Goal: Transaction & Acquisition: Obtain resource

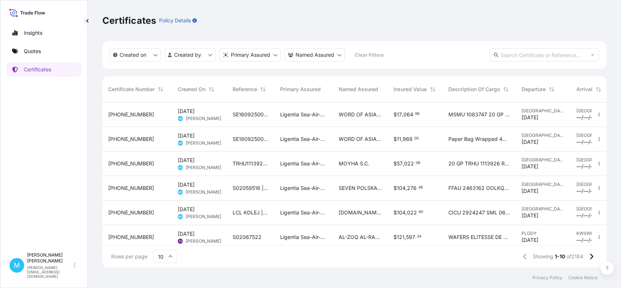
scroll to position [162, 497]
click at [52, 49] on link "Quotes" at bounding box center [43, 51] width 75 height 15
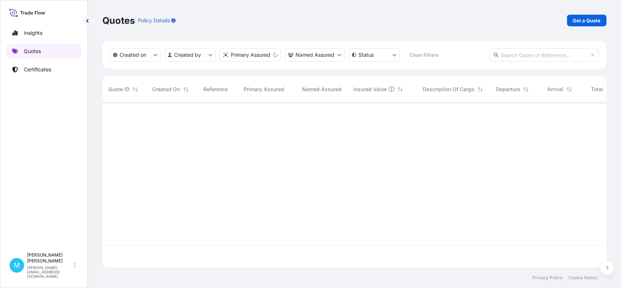
scroll to position [162, 497]
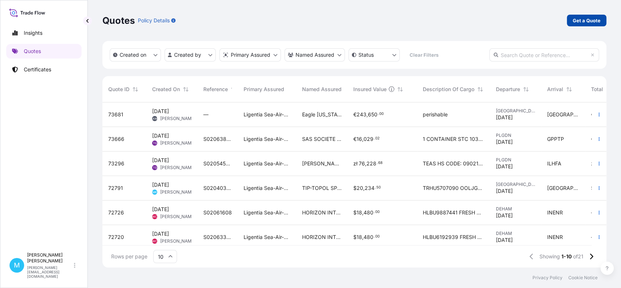
click at [586, 21] on p "Get a Quote" at bounding box center [587, 20] width 28 height 7
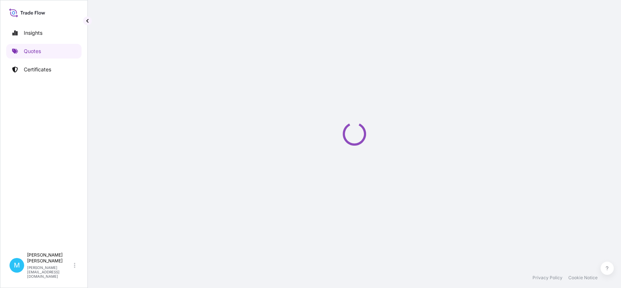
scroll to position [12, 0]
select select "Sea"
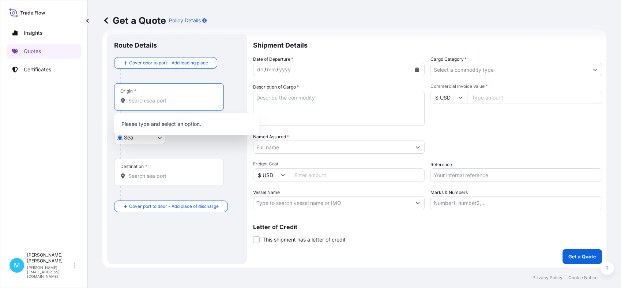
click at [140, 102] on input "Origin *" at bounding box center [171, 100] width 86 height 7
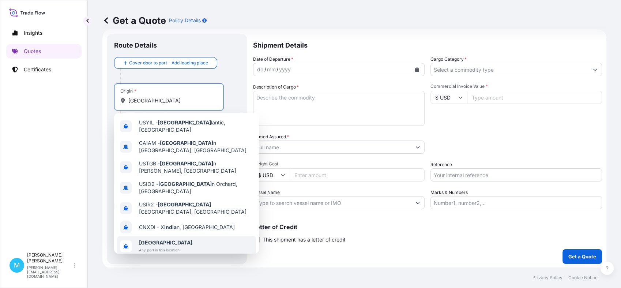
click at [165, 246] on span "Any port in this location" at bounding box center [165, 249] width 53 height 7
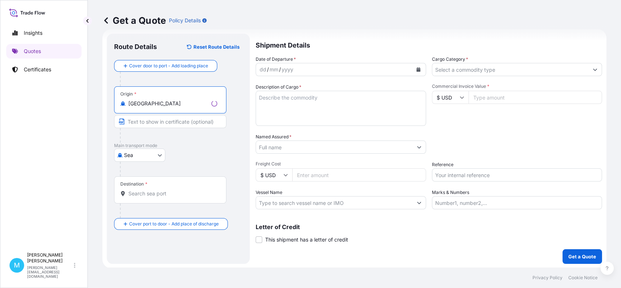
type input "India"
click at [146, 196] on input "Destination *" at bounding box center [172, 193] width 89 height 7
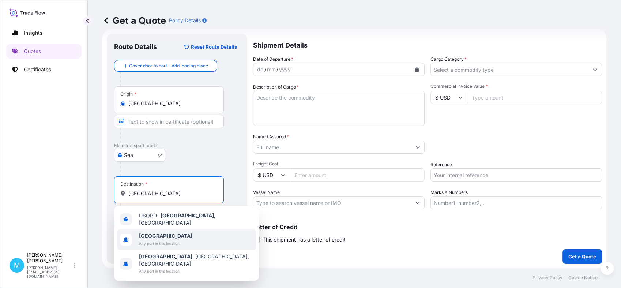
click at [161, 240] on span "Any port in this location" at bounding box center [165, 243] width 53 height 7
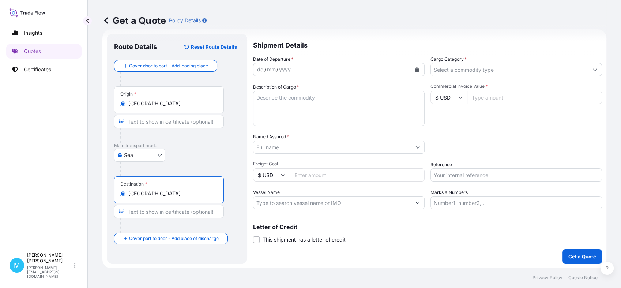
type input "[GEOGRAPHIC_DATA]"
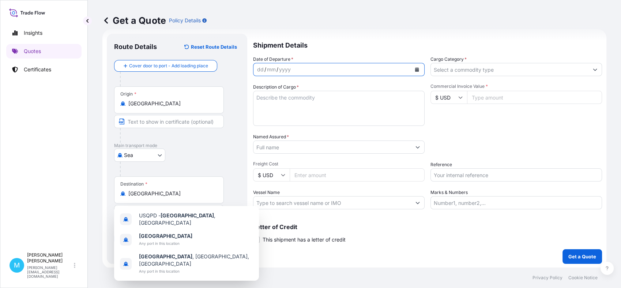
click at [415, 70] on icon "Calendar" at bounding box center [417, 69] width 4 height 4
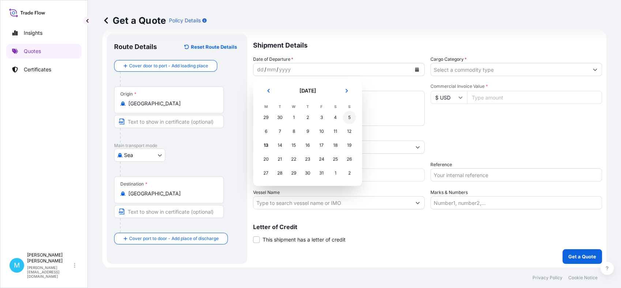
click at [353, 120] on div "5" at bounding box center [349, 117] width 13 height 13
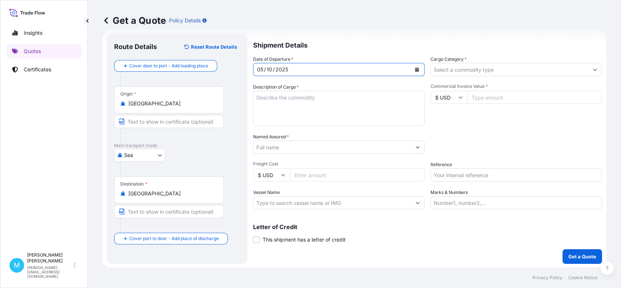
click at [293, 106] on textarea "Description of Cargo *" at bounding box center [339, 108] width 172 height 35
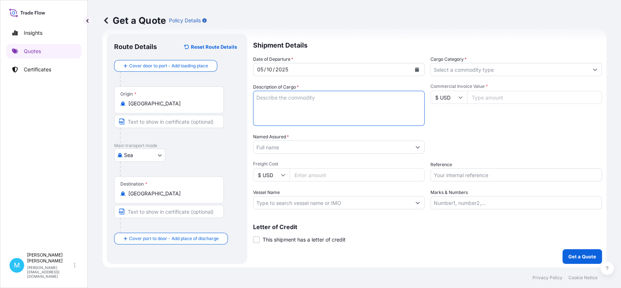
paste textarea "ONEU1681409 IN1877107 40HC 3004.51 KG 24.311 M3 200 PKG"
paste textarea "100%WOOL WOVEN THROW"
paste textarea "100%WOOL WOVEN PILLOW COVERS"
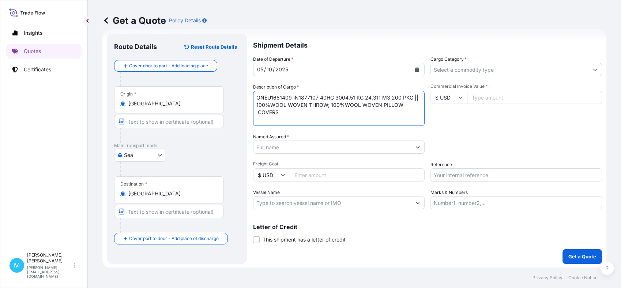
type textarea "ONEU1681409 IN1877107 40HC 3004.51 KG 24.311 M3 200 PKG || 100%WOOL WOVEN THROW…"
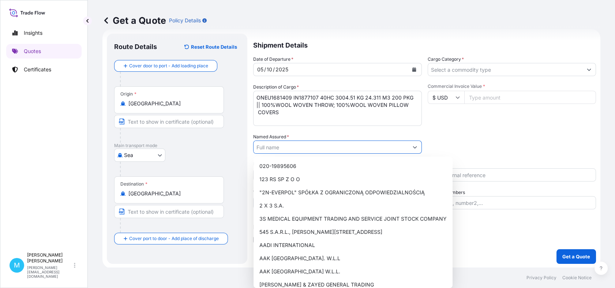
click at [274, 148] on input "Named Assured *" at bounding box center [330, 146] width 155 height 13
paste input "MOYHA S.C"
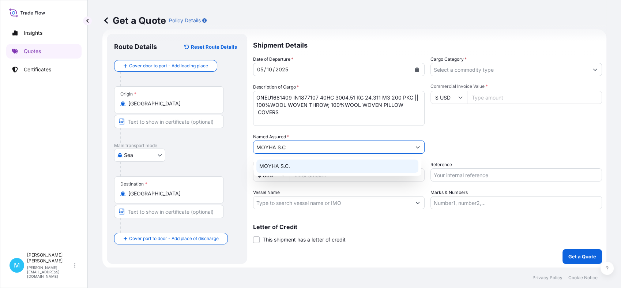
click at [277, 166] on span "MOYHA S.C." at bounding box center [274, 165] width 31 height 7
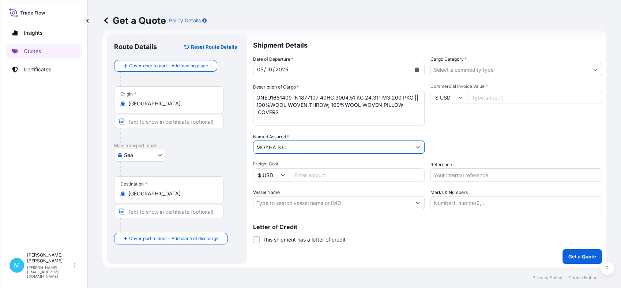
type input "MOYHA S.C."
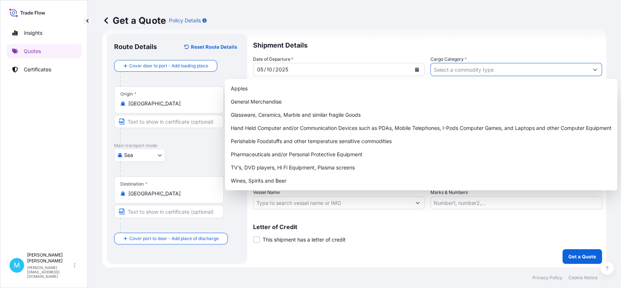
click at [499, 66] on input "Cargo Category *" at bounding box center [510, 69] width 158 height 13
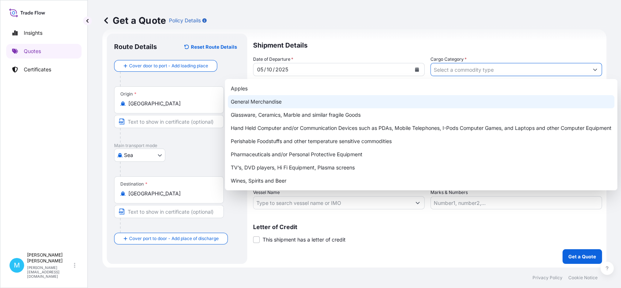
click at [287, 104] on div "General Merchandise" at bounding box center [421, 101] width 387 height 13
type input "General Merchandise"
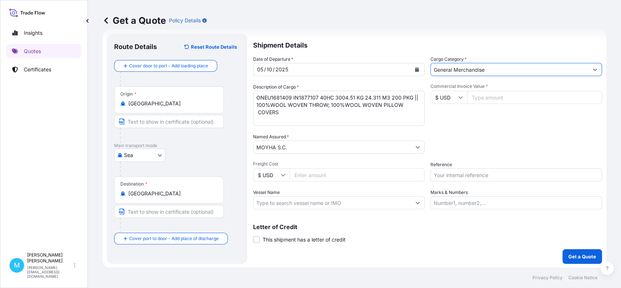
click at [500, 99] on input "Commercial Invoice Value *" at bounding box center [534, 97] width 135 height 13
click at [458, 95] on icon at bounding box center [460, 97] width 4 height 4
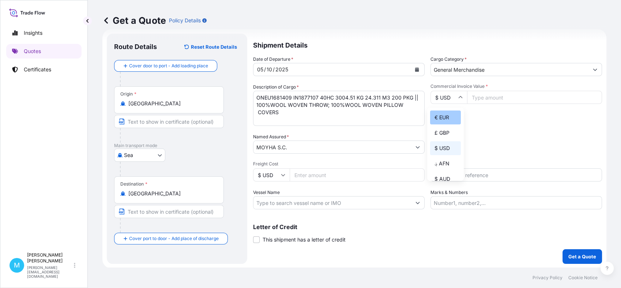
click at [448, 117] on div "€ EUR" at bounding box center [445, 117] width 31 height 14
type input "€ EUR"
click at [483, 94] on input "Commercial Invoice Value *" at bounding box center [534, 97] width 135 height 13
paste input "54167.48"
type input "54167.48"
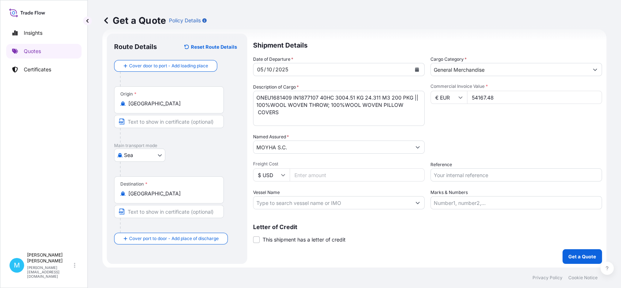
click at [446, 176] on input "Reference" at bounding box center [516, 174] width 172 height 13
paste input "S02065429"
paste input "LCL16571"
type input "S02065429 || LCL16571"
click at [577, 255] on p "Get a Quote" at bounding box center [582, 256] width 28 height 7
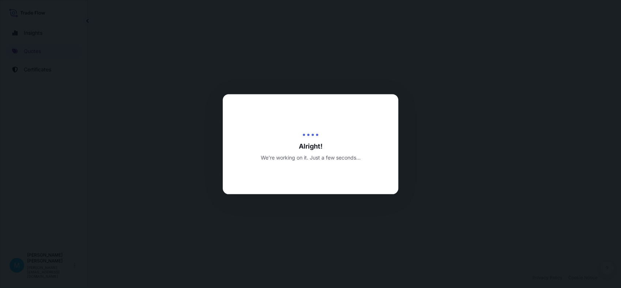
select select "Sea"
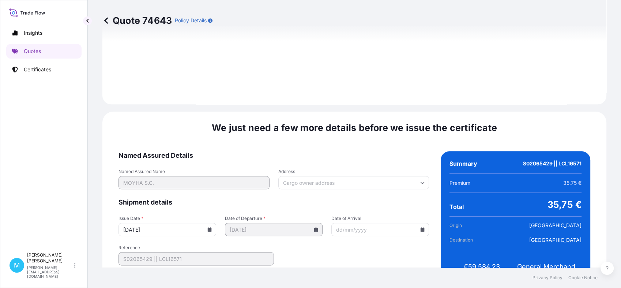
scroll to position [813, 0]
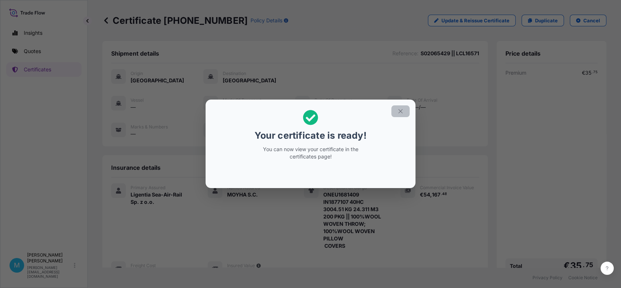
click at [399, 112] on icon "button" at bounding box center [400, 111] width 7 height 7
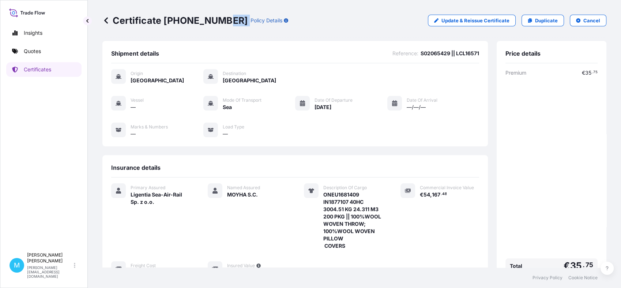
drag, startPoint x: 230, startPoint y: 20, endPoint x: 223, endPoint y: 20, distance: 7.4
click at [223, 20] on div "Certificate 31440-2238-1 Policy Details" at bounding box center [195, 21] width 186 height 12
drag, startPoint x: 235, startPoint y: 31, endPoint x: 234, endPoint y: 21, distance: 10.3
click at [235, 31] on div "Certificate 31440-2238-1 Policy Details Update & Reissue Certificate Duplicate …" at bounding box center [354, 20] width 504 height 41
drag, startPoint x: 228, startPoint y: 18, endPoint x: 128, endPoint y: 19, distance: 100.2
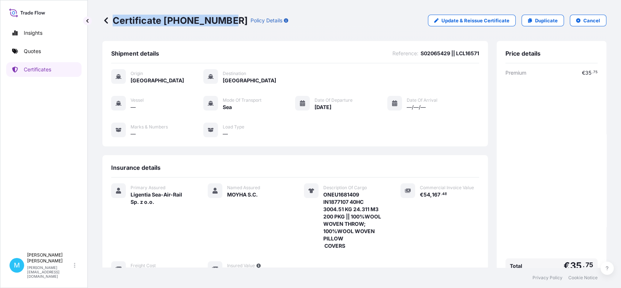
click at [113, 16] on p "Certificate 31440-2238-1" at bounding box center [174, 21] width 145 height 12
copy p "Certificate 31440-2238-1"
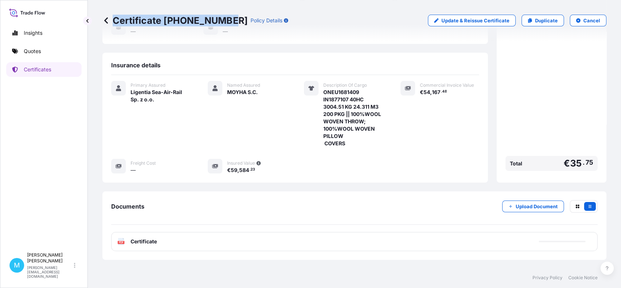
scroll to position [127, 0]
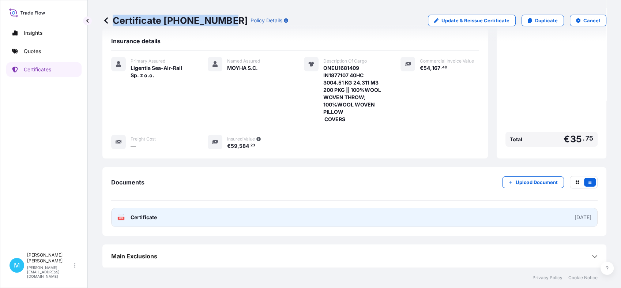
click at [334, 215] on link "PDF Certificate [DATE]" at bounding box center [354, 217] width 486 height 19
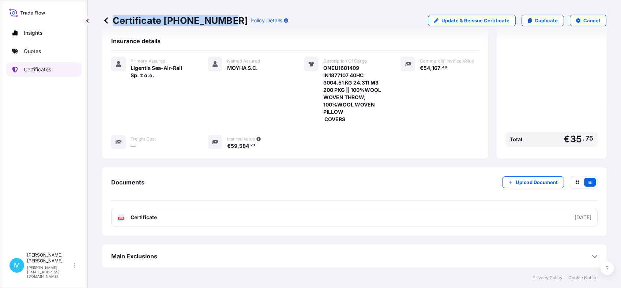
click at [36, 70] on p "Certificates" at bounding box center [37, 69] width 27 height 7
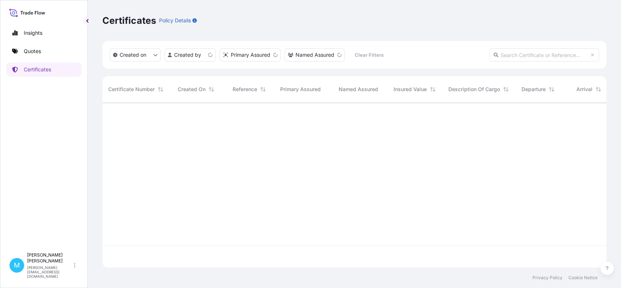
scroll to position [162, 497]
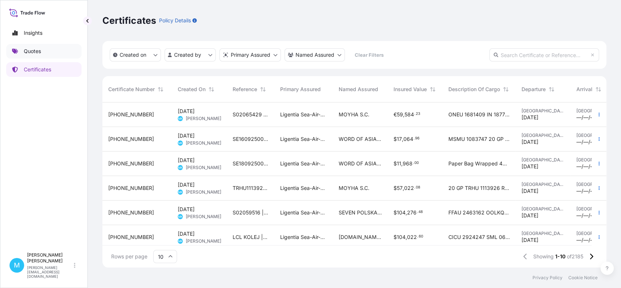
click at [27, 50] on p "Quotes" at bounding box center [32, 51] width 17 height 7
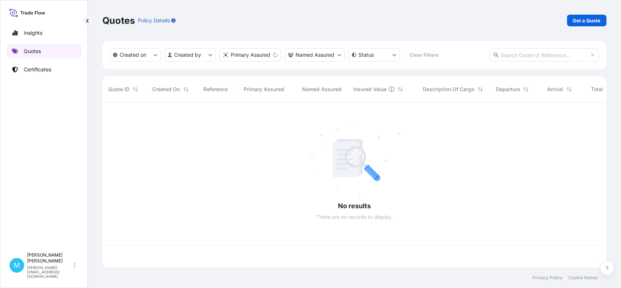
scroll to position [162, 497]
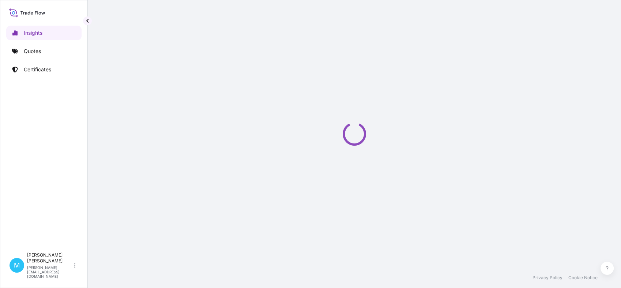
select select "2025"
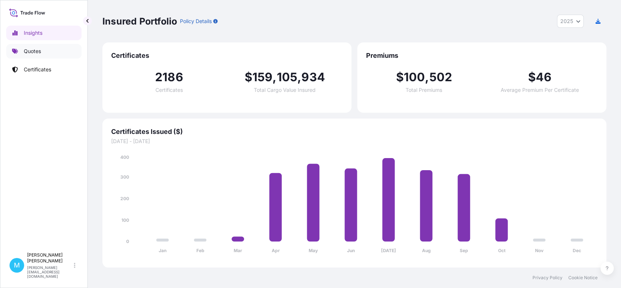
click at [51, 52] on link "Quotes" at bounding box center [43, 51] width 75 height 15
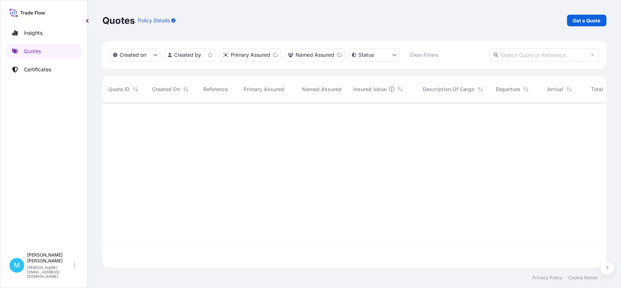
scroll to position [162, 497]
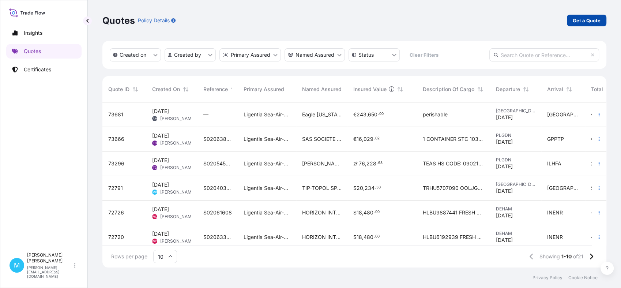
click at [581, 22] on p "Get a Quote" at bounding box center [587, 20] width 28 height 7
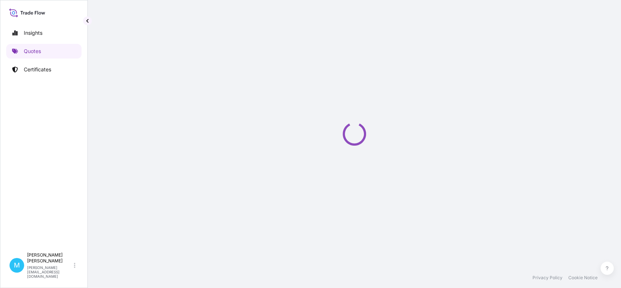
select select "Sea"
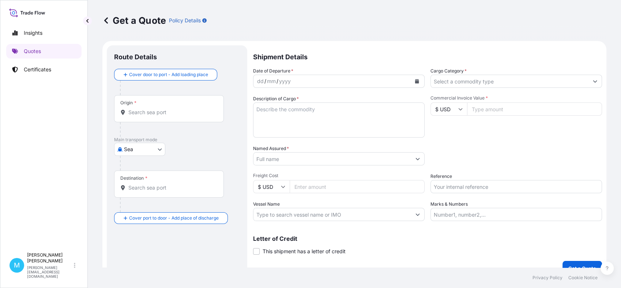
scroll to position [12, 0]
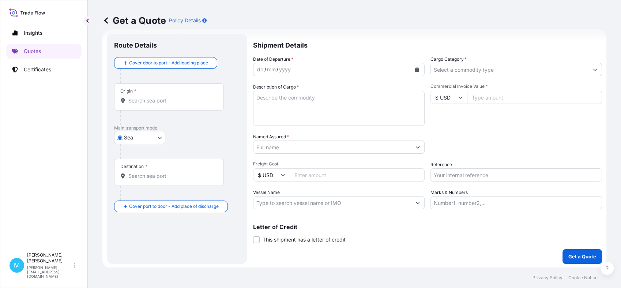
click at [155, 103] on input "Origin *" at bounding box center [171, 100] width 86 height 7
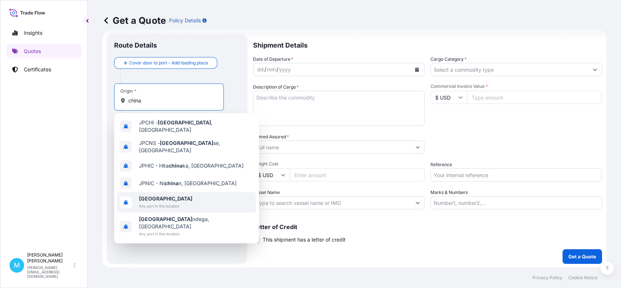
click at [156, 195] on span "[GEOGRAPHIC_DATA]" at bounding box center [165, 198] width 53 height 7
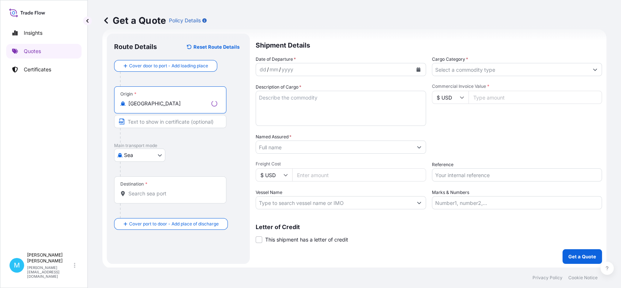
type input "[GEOGRAPHIC_DATA]"
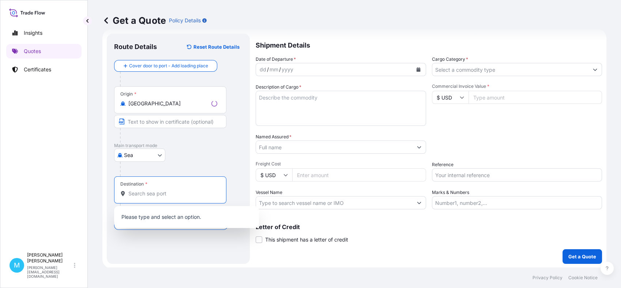
click at [138, 190] on input "Destination *" at bounding box center [172, 193] width 89 height 7
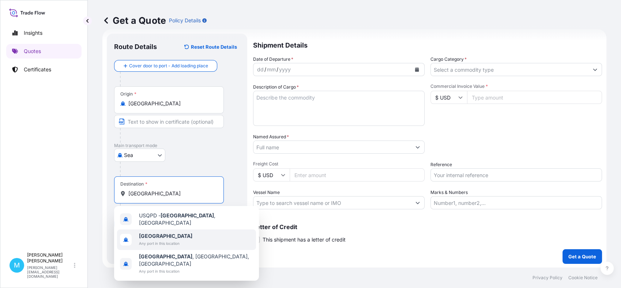
click at [157, 233] on span "[GEOGRAPHIC_DATA]" at bounding box center [165, 235] width 53 height 7
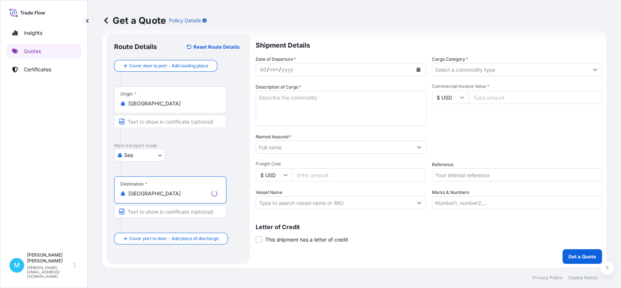
type input "[GEOGRAPHIC_DATA]"
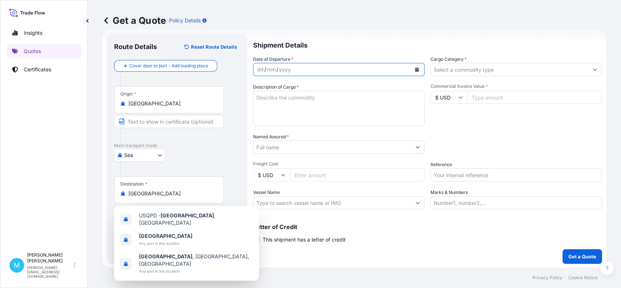
click at [411, 69] on button "Calendar" at bounding box center [417, 70] width 12 height 12
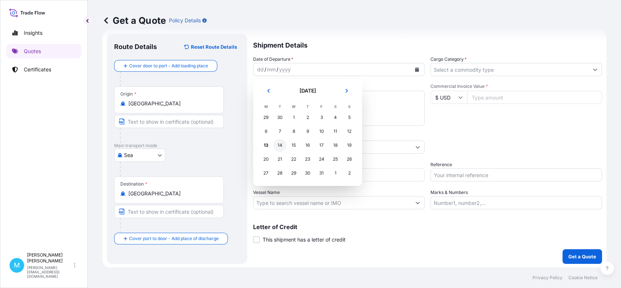
click at [276, 147] on div "14" at bounding box center [279, 145] width 13 height 13
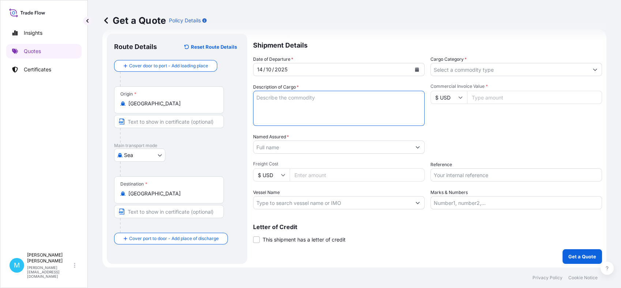
click at [289, 105] on textarea "Description of Cargo *" at bounding box center [339, 108] width 172 height 35
paste textarea "MRKU2549328 CN4957116 40HC 12410.00 KG 67.544 M3 1700 CTN"
click at [270, 100] on textarea "MRKU2549328 CN4957116 40HC 12410.00 KG 67.544 M3 1700 CTN" at bounding box center [339, 108] width 172 height 35
click at [279, 102] on textarea "MRKU2549328 CN4957116 40HC 12410.00 KG 67.544 M3 1700 CTN" at bounding box center [339, 108] width 172 height 35
paste textarea "MSKU1886706 CN4957097 40HC 12421.50 KG 67.586 M3 1701 CTN"
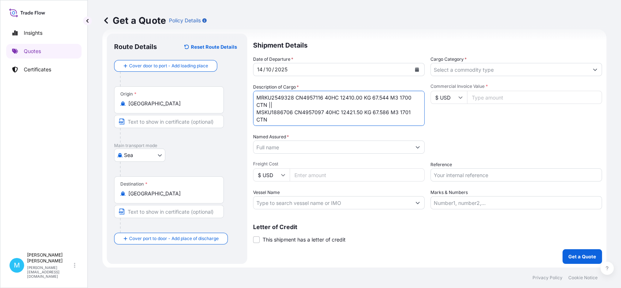
click at [279, 104] on textarea "MRKU2549328 CN4957116 40HC 12410.00 KG 67.544 M3 1700 CTN || MSKU1886706 CN4957…" at bounding box center [339, 108] width 172 height 35
paste textarea "BBQ GRILL"
paste textarea "SPARE PARTS FOR BBQ GRILL"
type textarea "MRKU2549328 CN4957116 40HC 12410.00 KG 67.544 M3 1700 CTN || BBQ GRILL; SPARE P…"
click at [279, 147] on input "Named Assured *" at bounding box center [332, 146] width 158 height 13
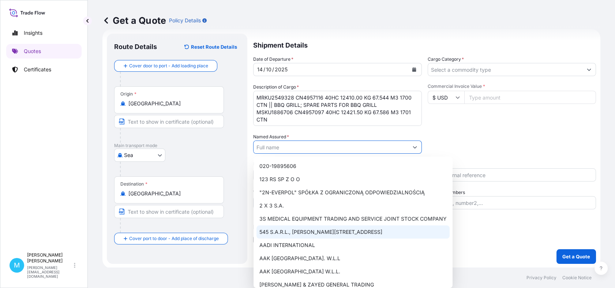
paste input "Floraland"
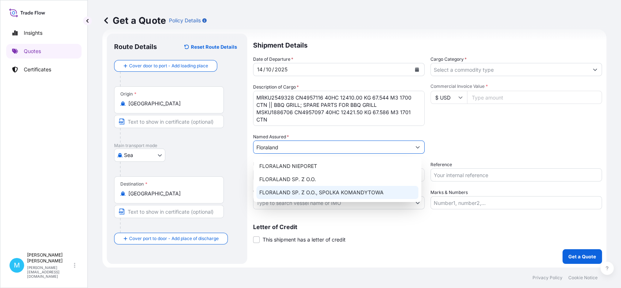
click at [311, 191] on span "FLORALAND SP. Z O.O., SPOLKA KOMANDYTOWA" at bounding box center [321, 192] width 124 height 7
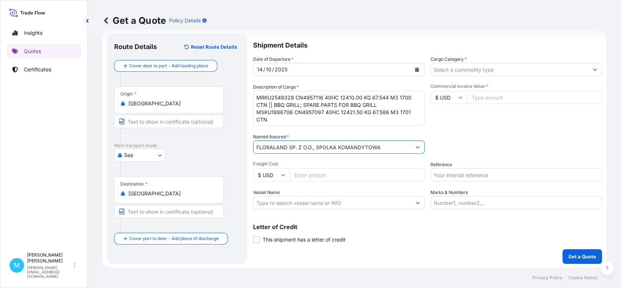
drag, startPoint x: 346, startPoint y: 149, endPoint x: 322, endPoint y: 152, distance: 24.3
click at [322, 152] on input "FLORALAND SP. Z O.O., SPOLKA KOMANDYTOWA" at bounding box center [332, 146] width 158 height 13
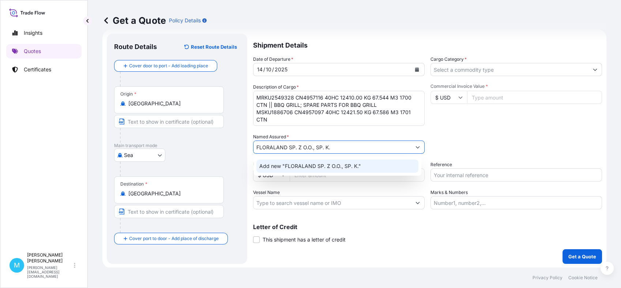
click at [345, 164] on span "Add new "FLORALAND SP. Z O.O., SP. K."" at bounding box center [310, 165] width 102 height 7
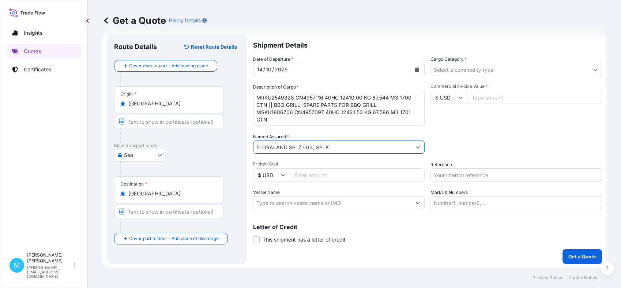
type input "FLORALAND SP. Z O.O., SP. K."
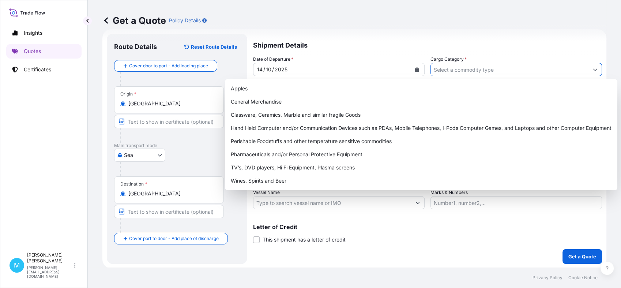
click at [462, 67] on input "Cargo Category *" at bounding box center [510, 69] width 158 height 13
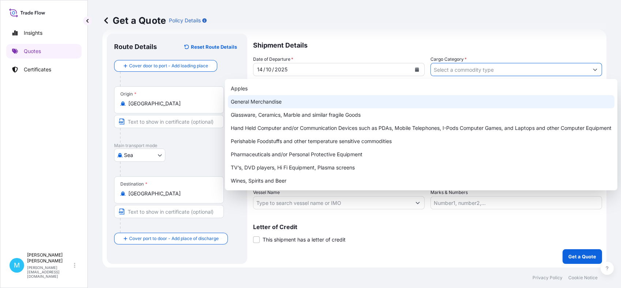
click at [269, 101] on div "General Merchandise" at bounding box center [421, 101] width 387 height 13
type input "General Merchandise"
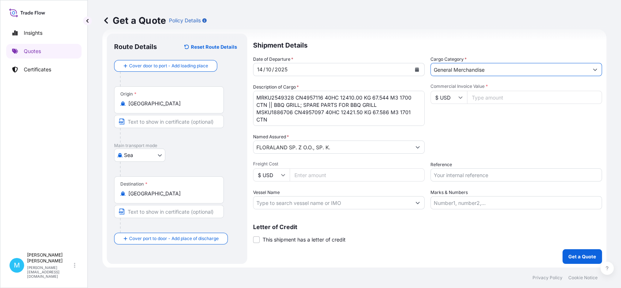
click at [497, 99] on input "Commercial Invoice Value *" at bounding box center [534, 97] width 135 height 13
paste input "45321.00"
type input "45321"
click at [451, 172] on input "Reference" at bounding box center [516, 174] width 172 height 13
paste input "S02050803"
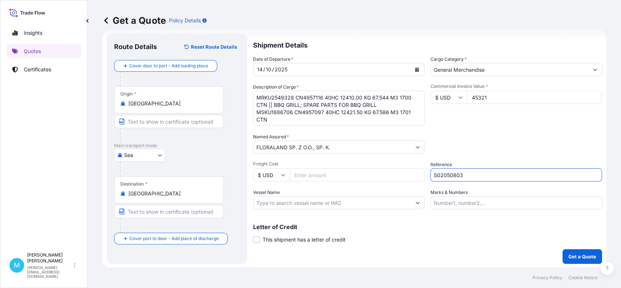
type input "S02050803"
click at [573, 257] on p "Get a Quote" at bounding box center [582, 256] width 28 height 7
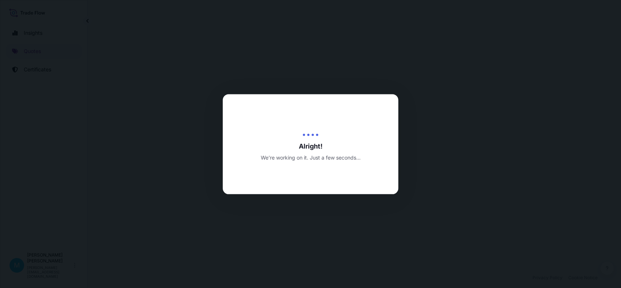
select select "Sea"
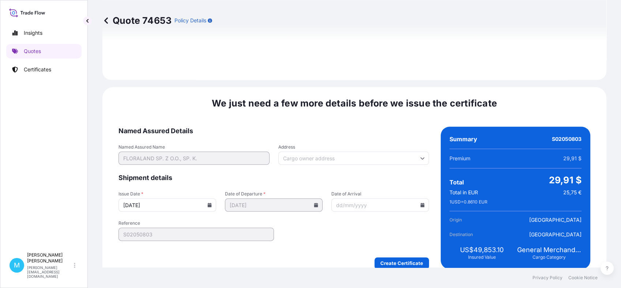
scroll to position [828, 0]
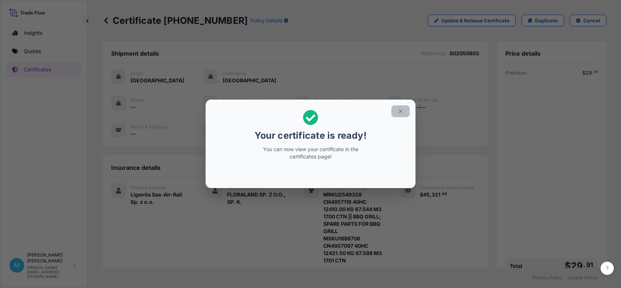
click at [403, 109] on icon "button" at bounding box center [400, 111] width 7 height 7
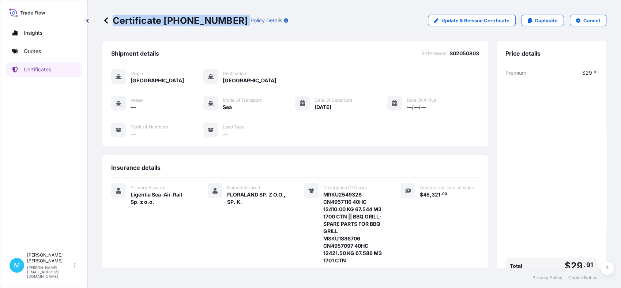
drag, startPoint x: 229, startPoint y: 18, endPoint x: 231, endPoint y: 23, distance: 5.0
click at [231, 23] on div "Certificate [PHONE_NUMBER] Policy Details" at bounding box center [195, 21] width 186 height 12
copy p "Certificate [PHONE_NUMBER]"
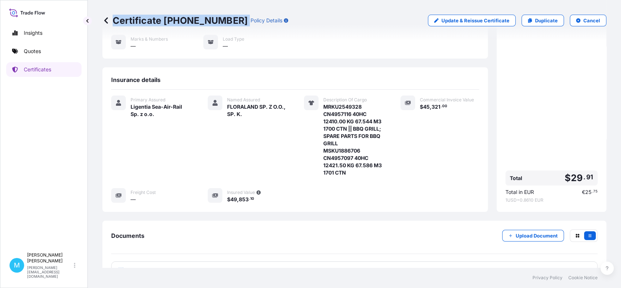
scroll to position [141, 0]
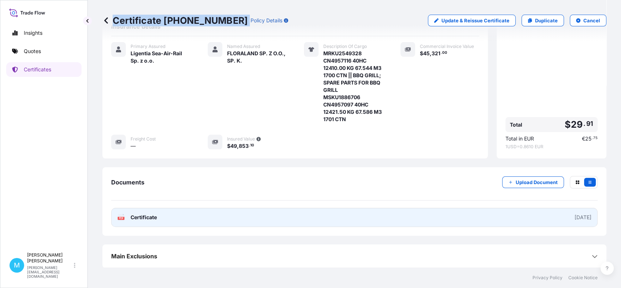
click at [268, 219] on link "PDF Certificate [DATE]" at bounding box center [354, 217] width 486 height 19
